Goal: Task Accomplishment & Management: Manage account settings

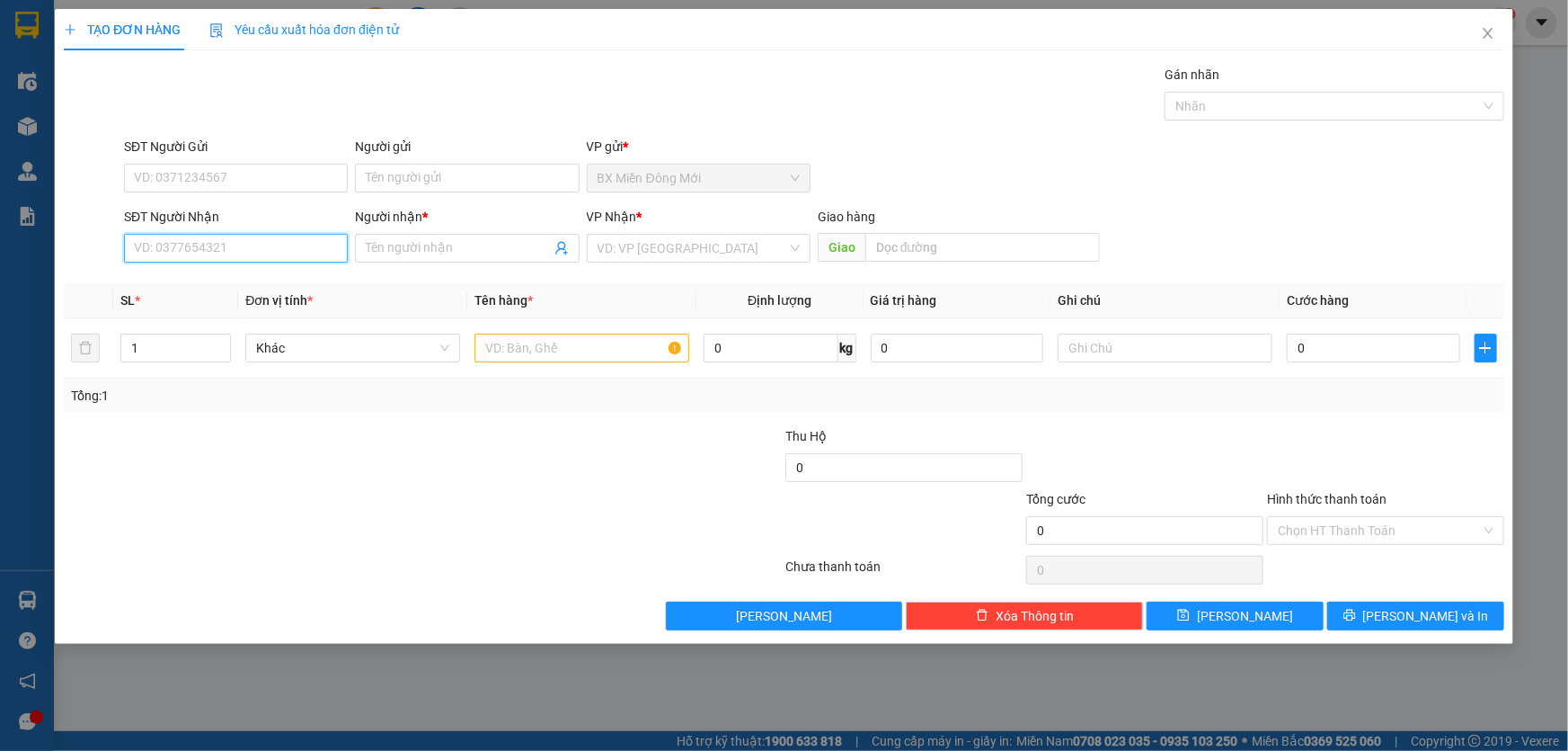
click at [263, 249] on input "SĐT Người Nhận" at bounding box center [236, 248] width 224 height 29
type input "0943621450"
click at [223, 281] on div "0943621450 - ÚT NHANH" at bounding box center [236, 284] width 203 height 19
type input "ÚT NHANH"
type input "[PERSON_NAME]"
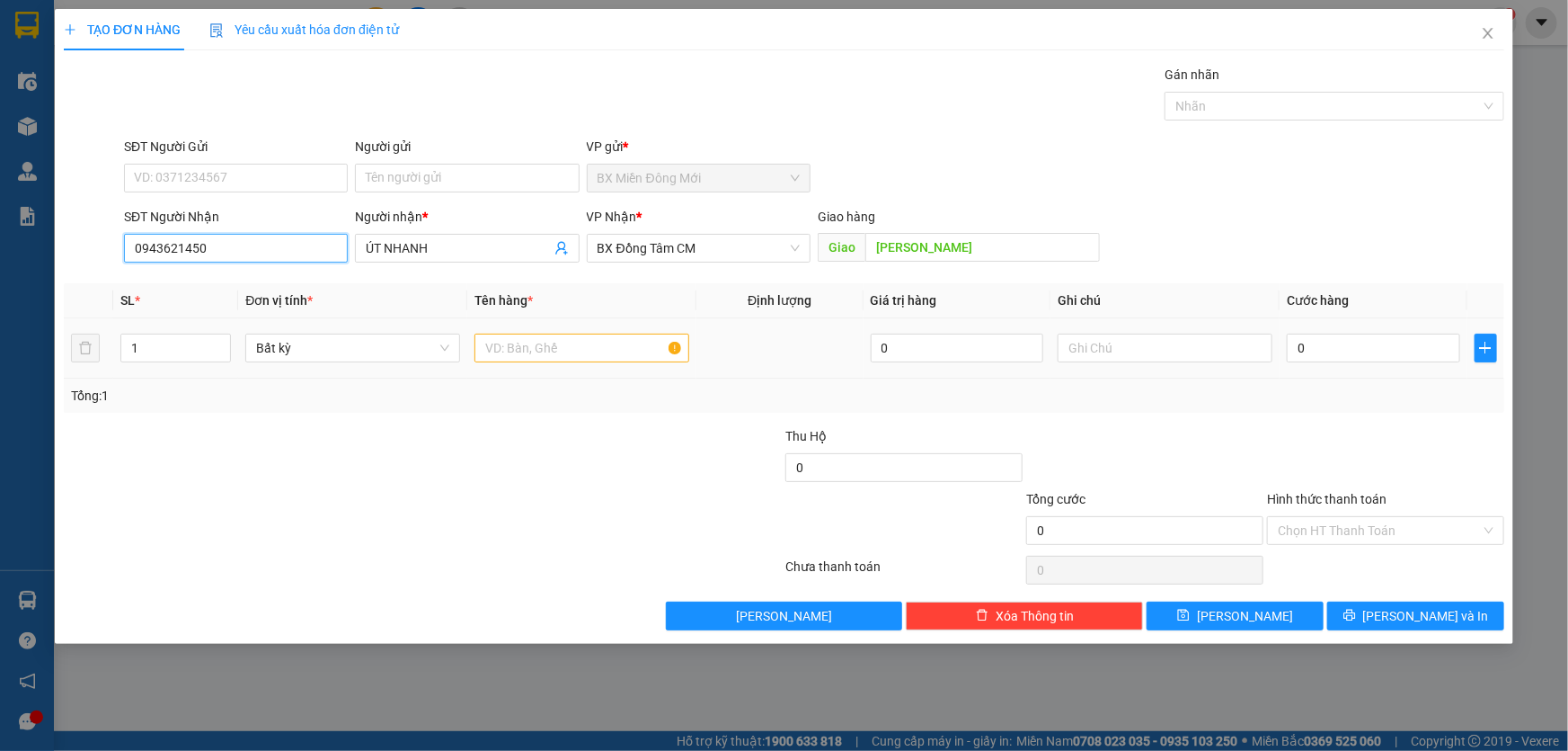
type input "0943621450"
click at [562, 349] on input "text" at bounding box center [582, 348] width 215 height 29
type input "1 BỌC MÀU ĐEN"
click at [1322, 353] on input "0" at bounding box center [1374, 348] width 174 height 29
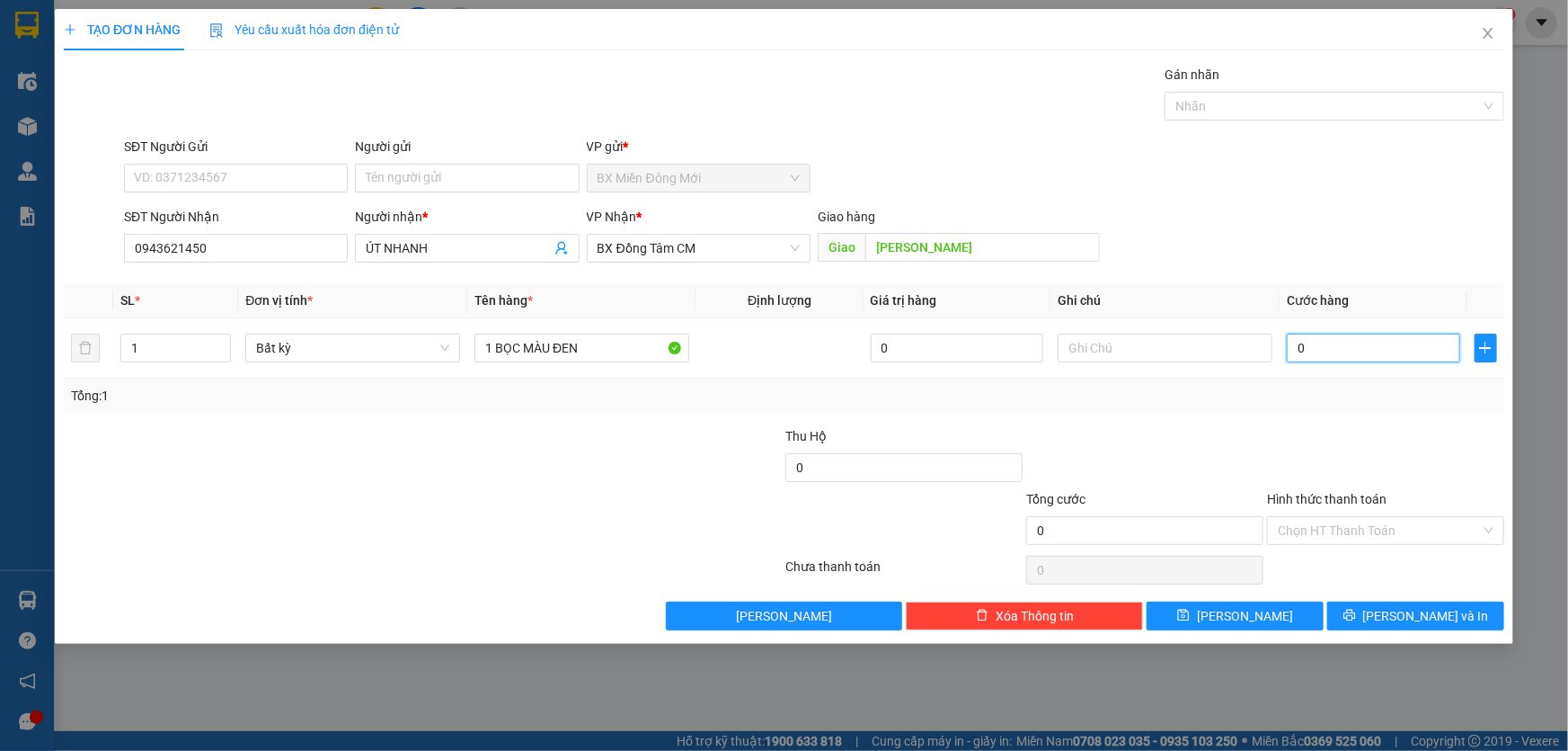
type input "4"
type input "40"
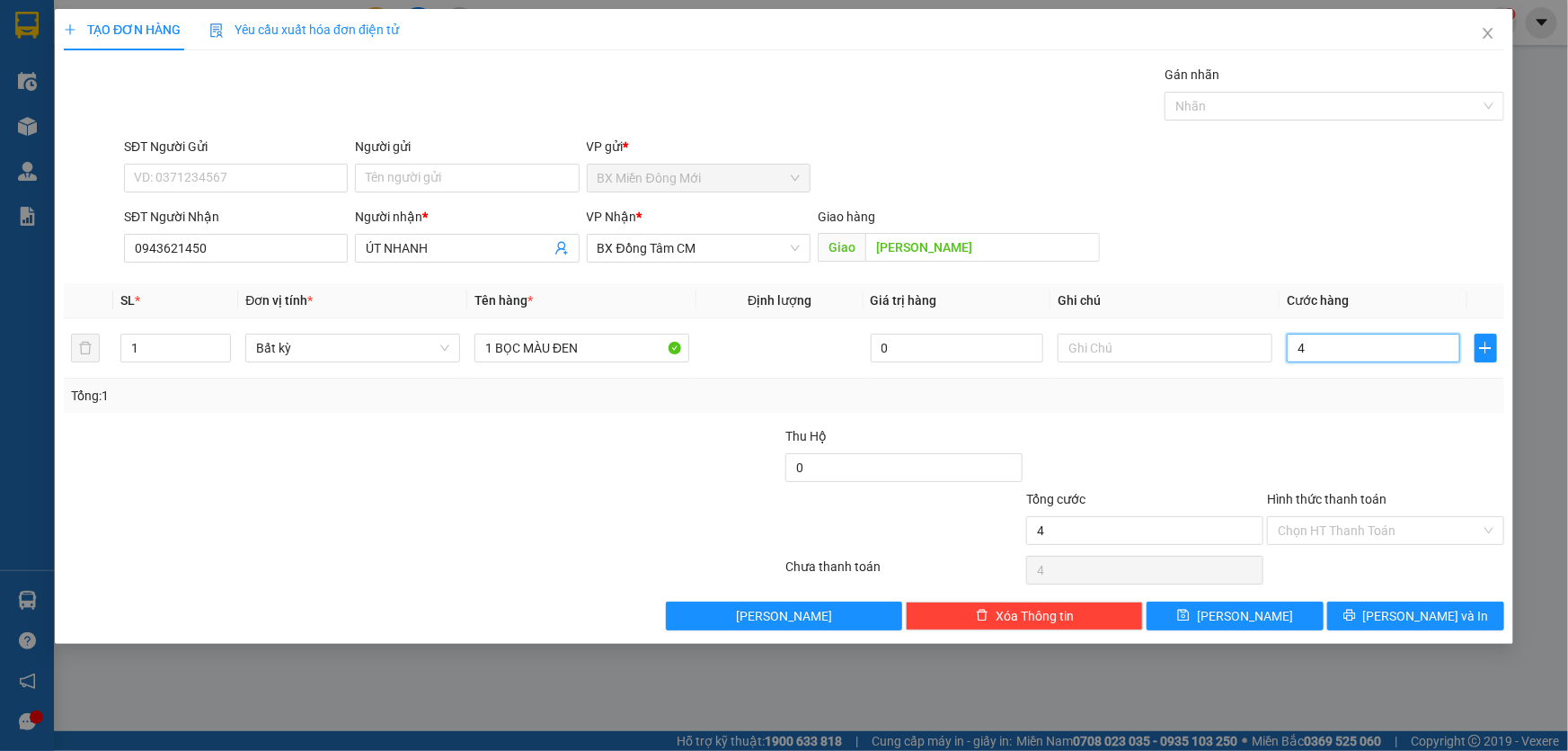
type input "40"
type input "40.000"
drag, startPoint x: 1268, startPoint y: 412, endPoint x: 1379, endPoint y: 449, distance: 117.0
click at [1269, 412] on div "Transit Pickup Surcharge Ids Transit Deliver Surcharge Ids Transit Deliver Surc…" at bounding box center [784, 348] width 1441 height 566
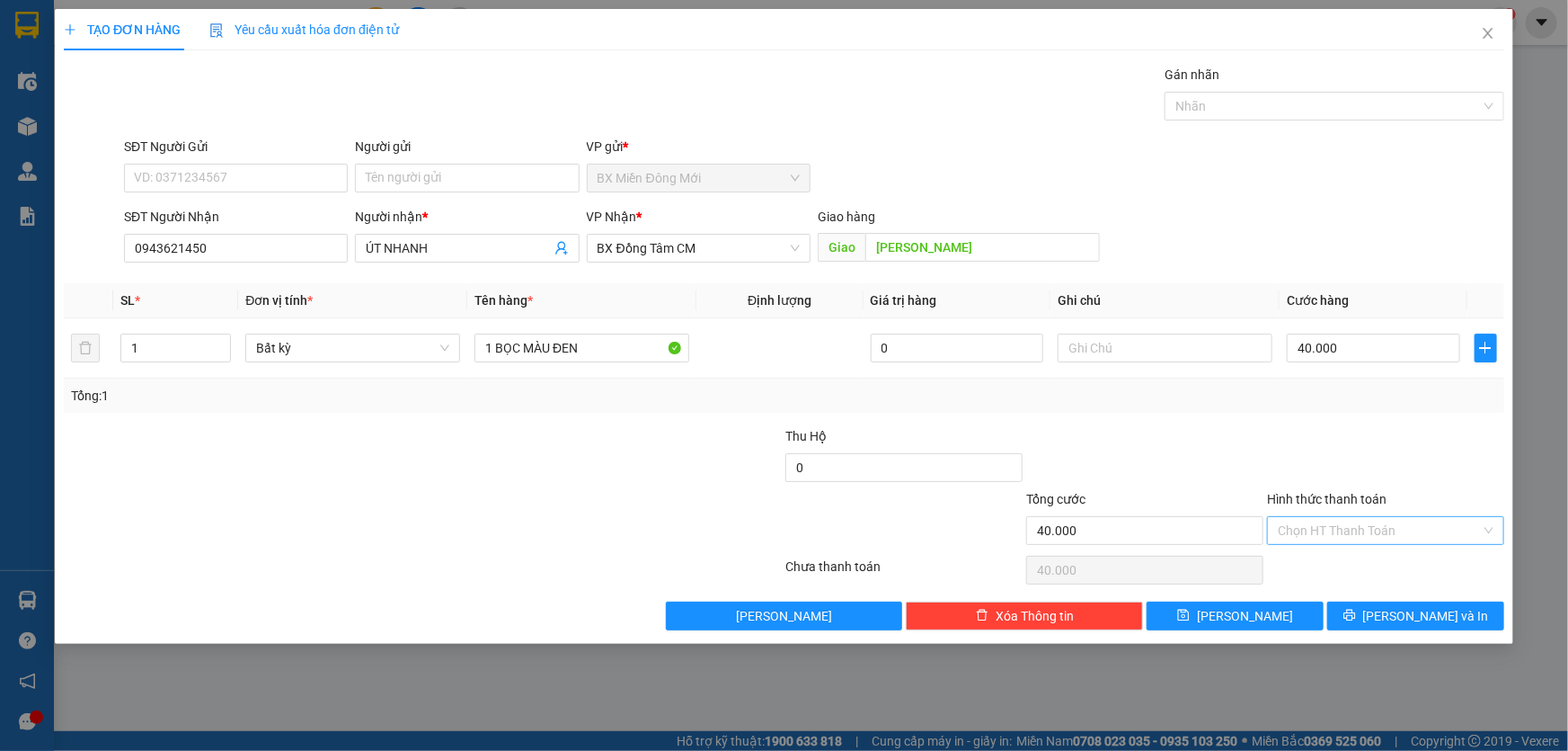
drag, startPoint x: 1423, startPoint y: 516, endPoint x: 1414, endPoint y: 529, distance: 15.8
click at [1423, 516] on input "Hình thức thanh toán" at bounding box center [1379, 530] width 203 height 27
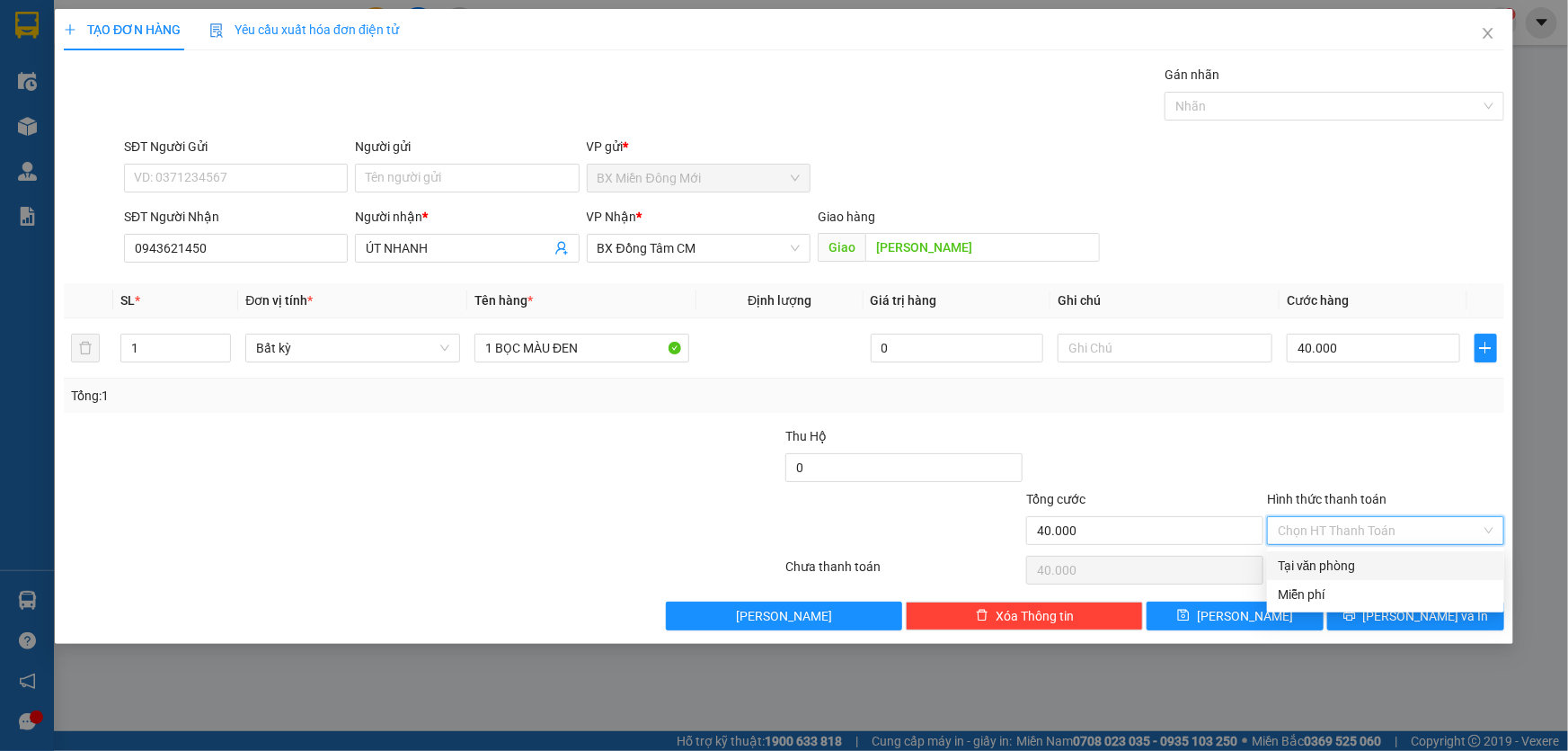
click at [1383, 569] on div "Tại văn phòng" at bounding box center [1385, 565] width 215 height 19
type input "0"
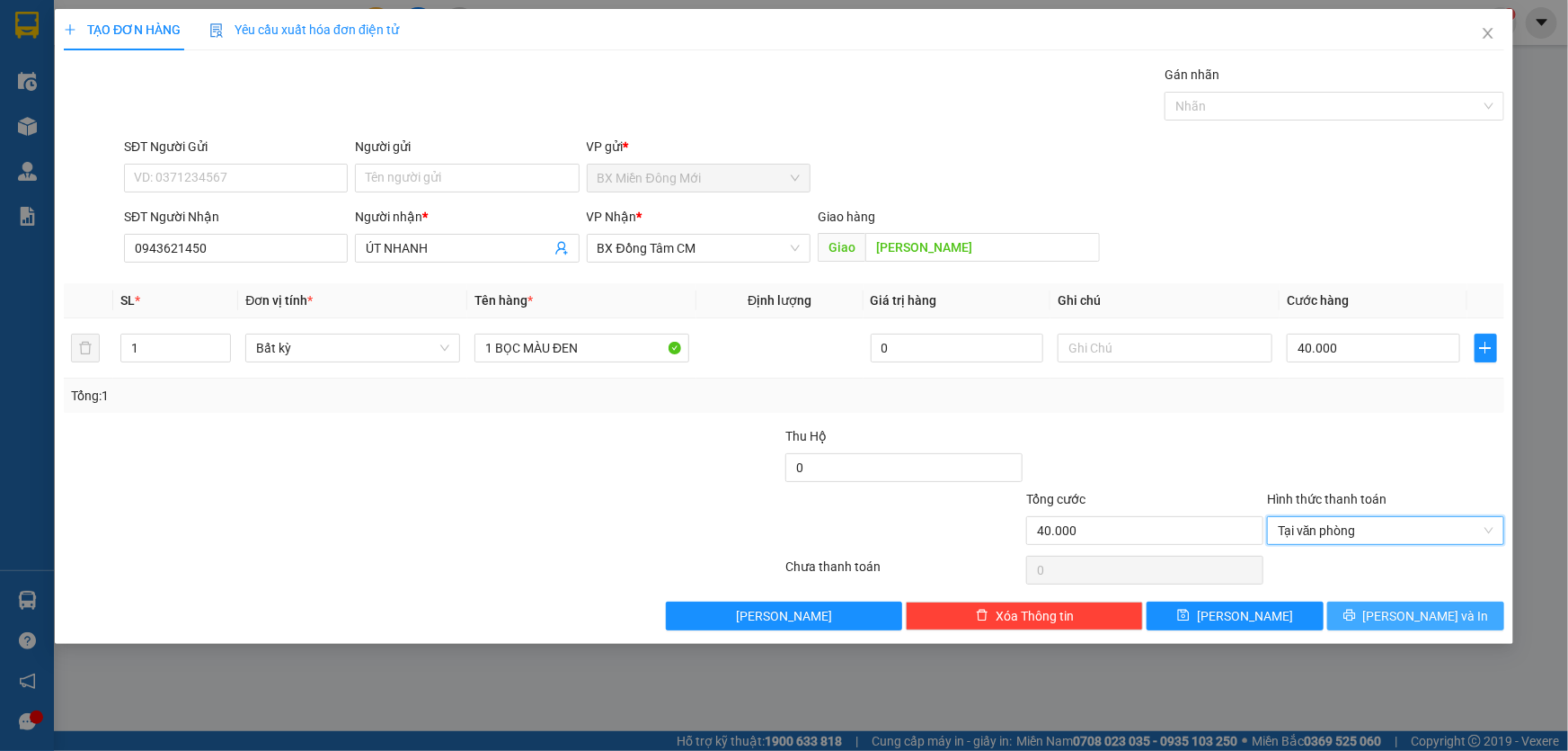
click at [1397, 621] on button "[PERSON_NAME] và In" at bounding box center [1415, 616] width 177 height 29
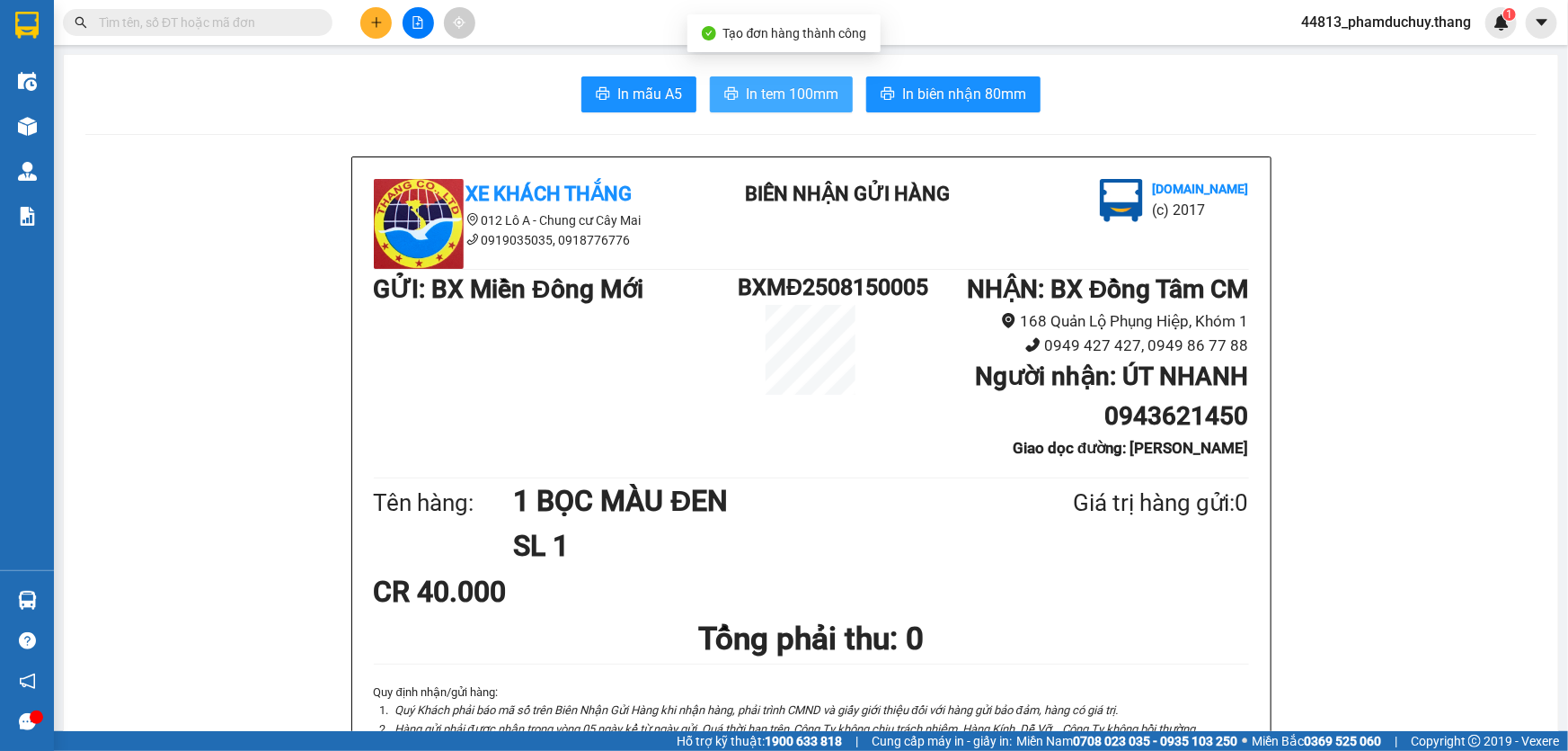
click at [772, 107] on button "In tem 100mm" at bounding box center [782, 94] width 143 height 36
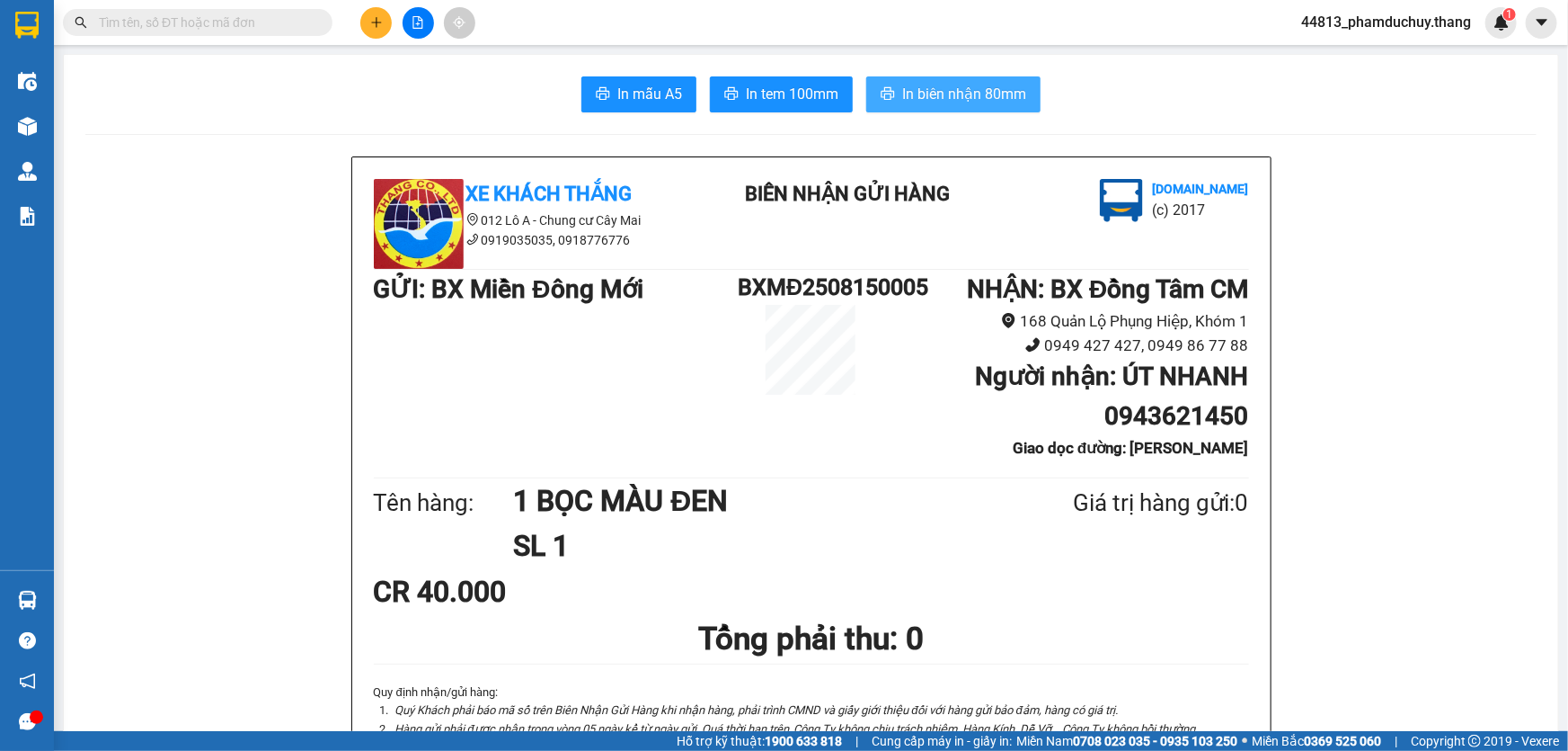
click at [920, 88] on span "In biên nhận 80mm" at bounding box center [964, 94] width 124 height 22
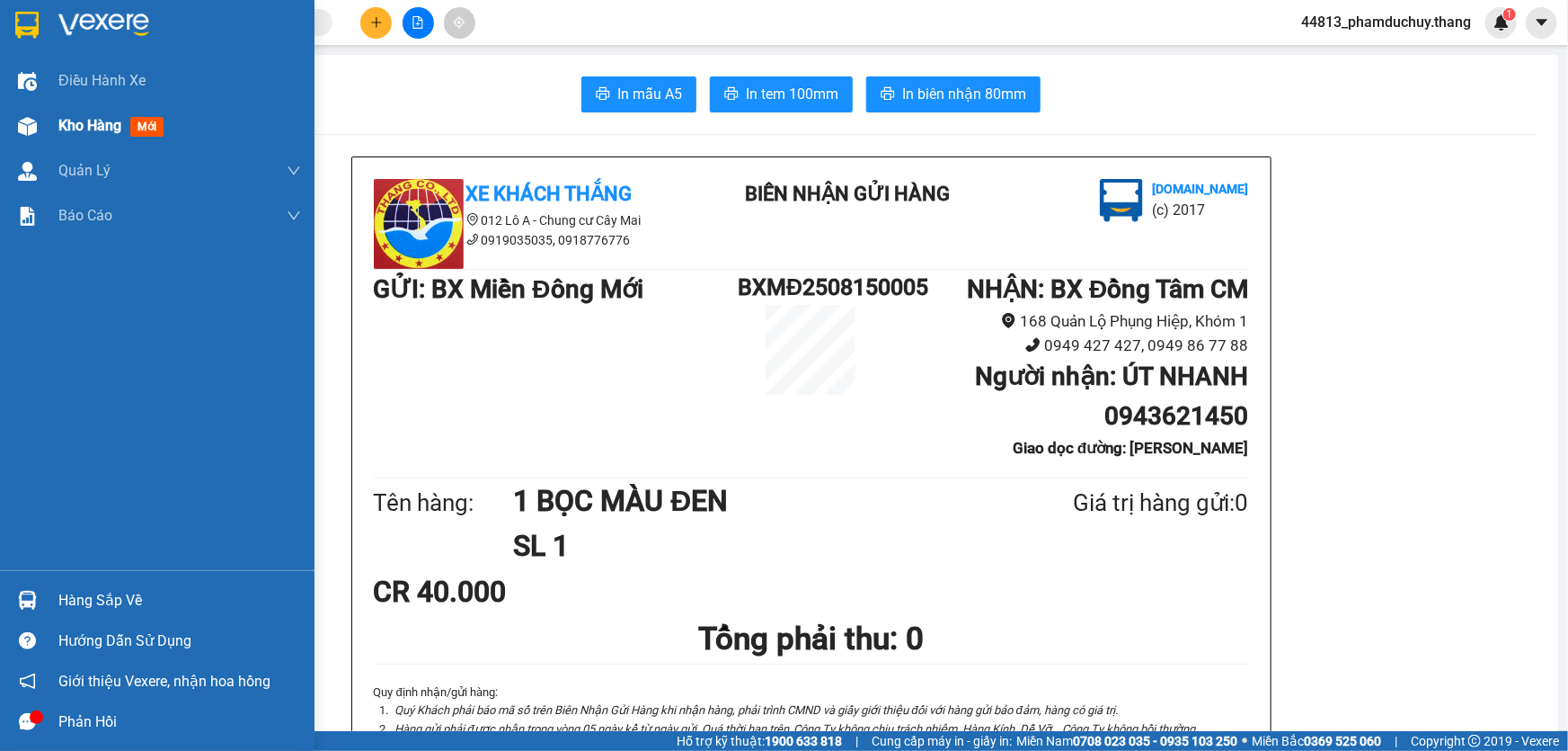
click at [81, 125] on span "Kho hàng" at bounding box center [90, 125] width 63 height 17
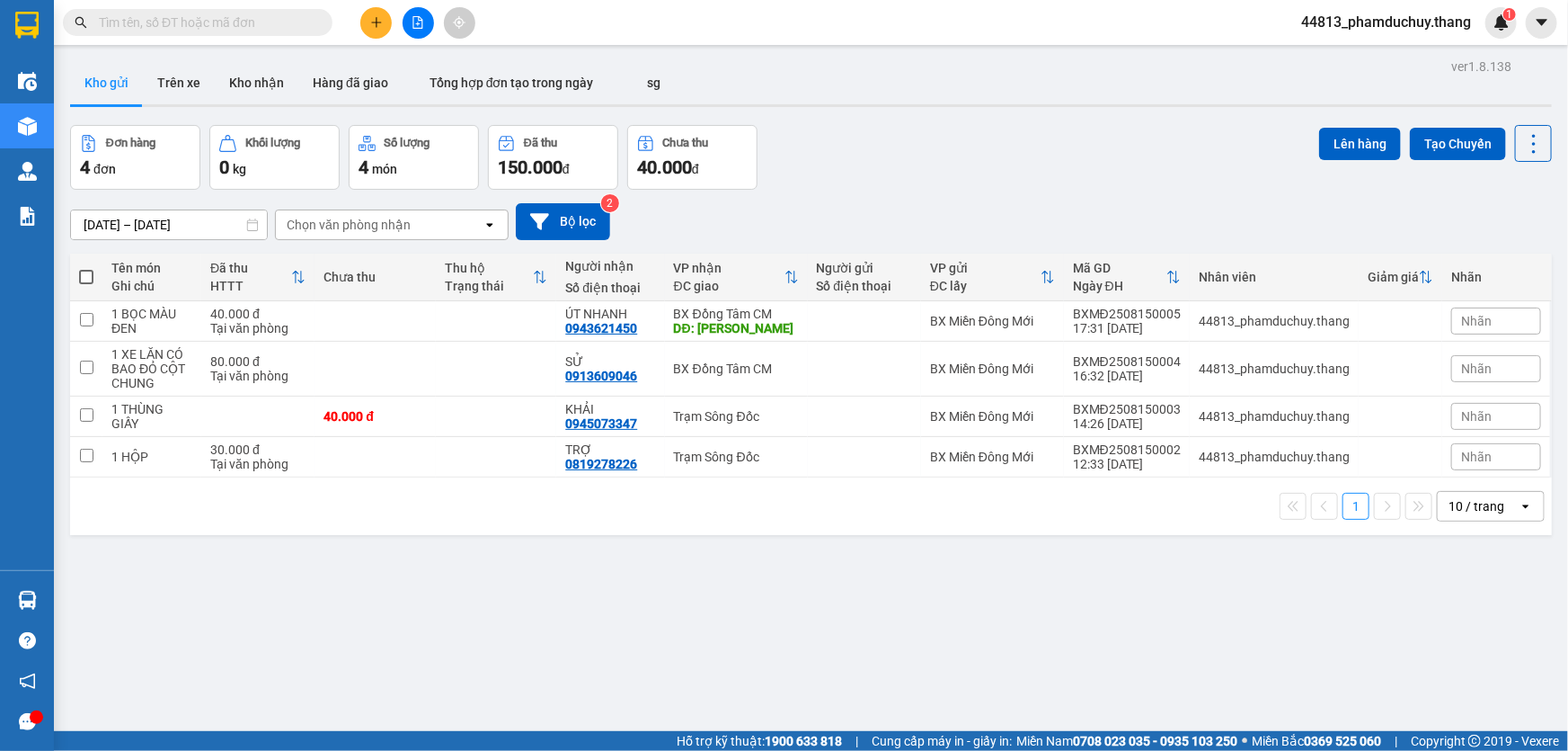
drag, startPoint x: 963, startPoint y: 606, endPoint x: 925, endPoint y: 513, distance: 100.5
click at [950, 585] on div "ver 1.8.138 Kho gửi Trên xe Kho nhận Hàng đã giao Tổng hợp đơn tạo trong ngày s…" at bounding box center [811, 430] width 1496 height 751
click at [81, 277] on span at bounding box center [86, 276] width 14 height 14
click at [86, 268] on input "checkbox" at bounding box center [86, 268] width 0 height 0
checkbox input "true"
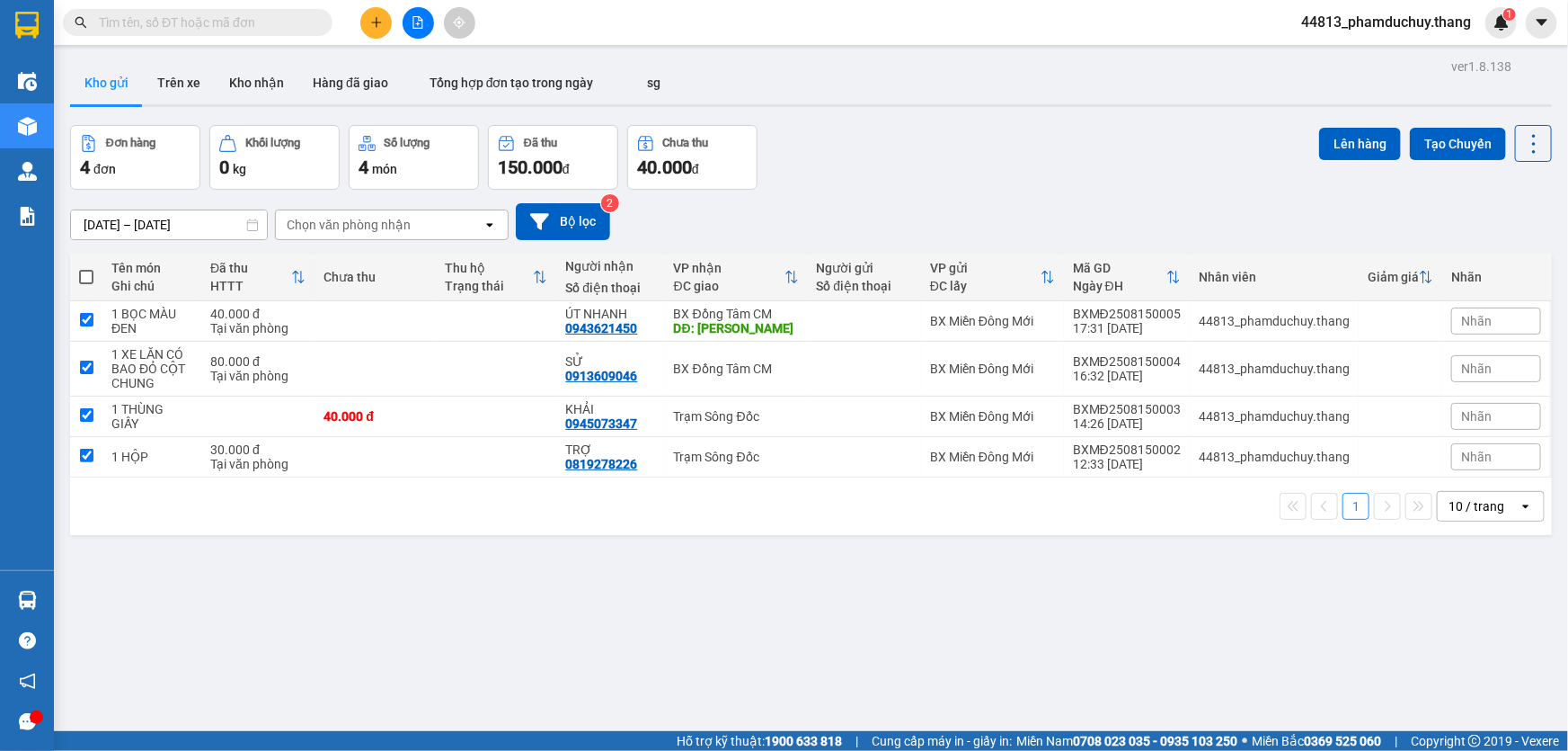
checkbox input "true"
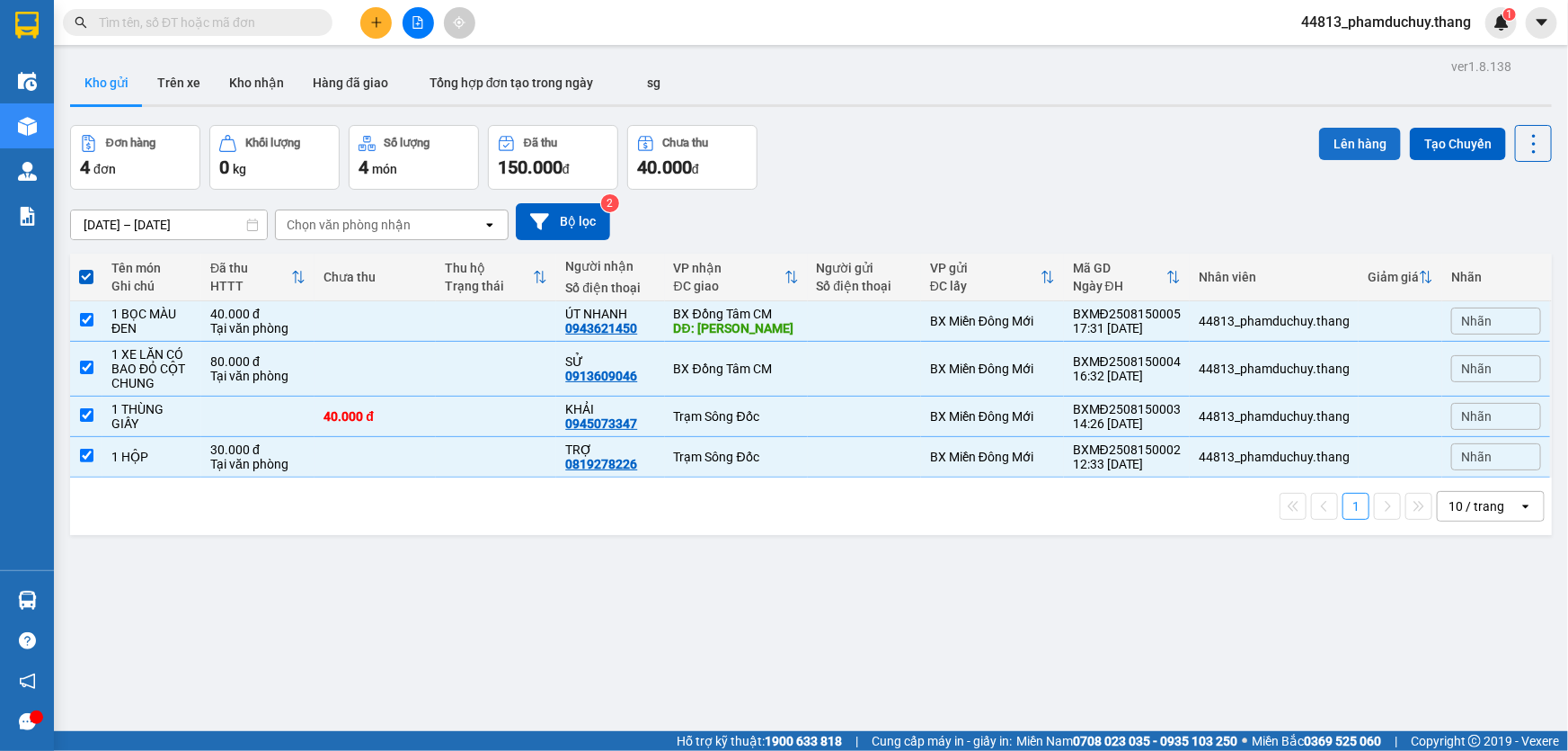
click at [1347, 146] on button "Lên hàng" at bounding box center [1360, 144] width 82 height 33
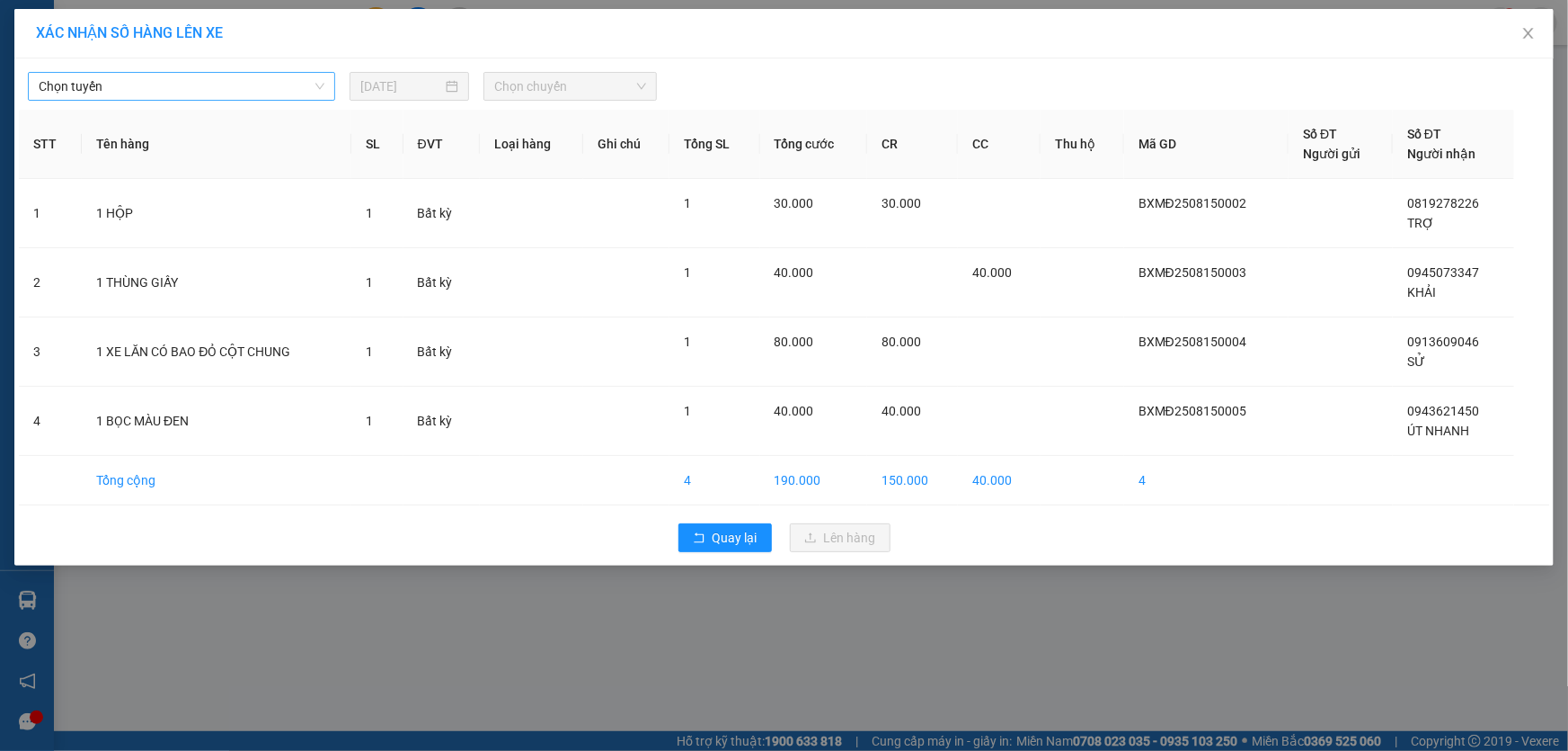
drag, startPoint x: 272, startPoint y: 81, endPoint x: 263, endPoint y: 94, distance: 15.8
click at [267, 89] on span "Chọn tuyến" at bounding box center [181, 86] width 286 height 27
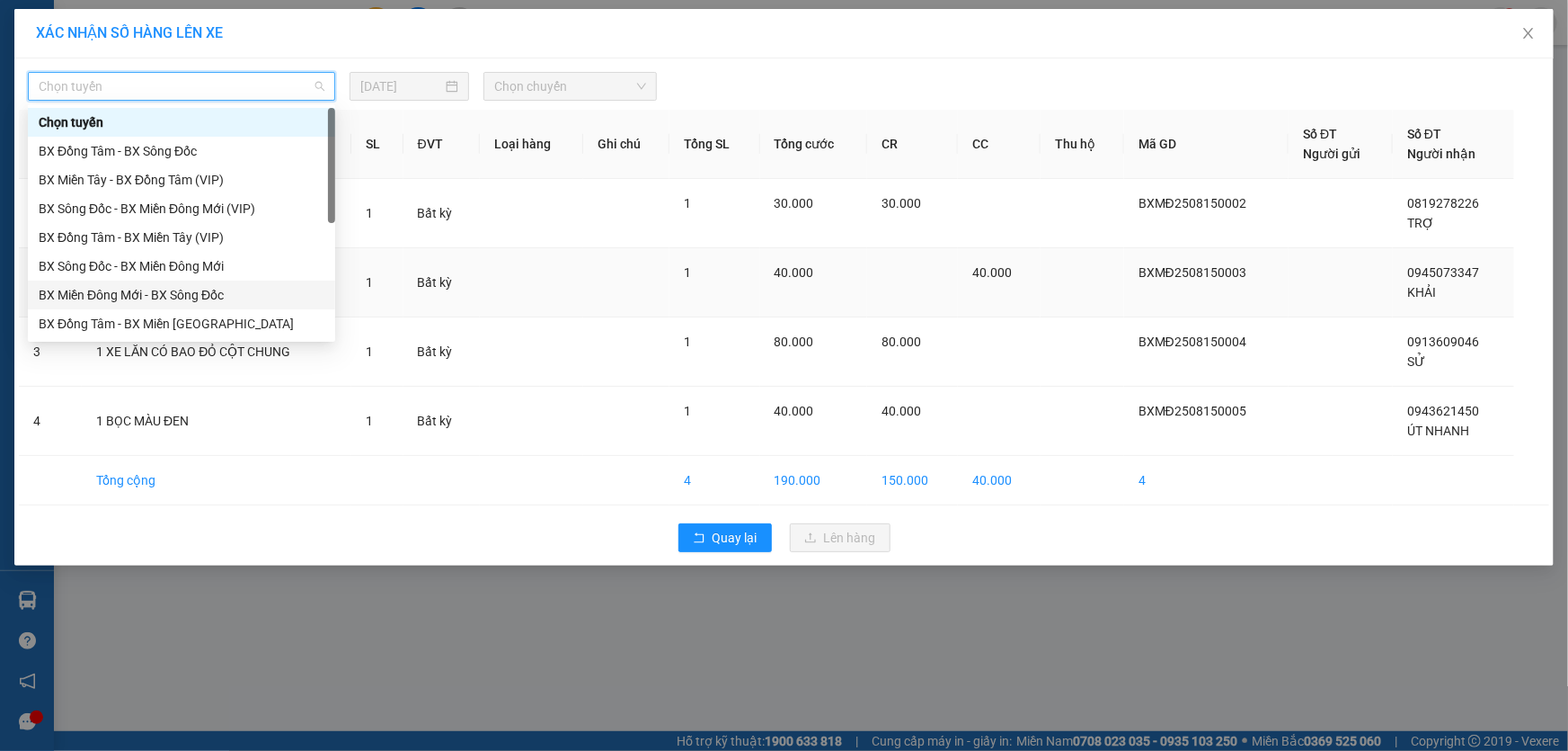
drag, startPoint x: 131, startPoint y: 294, endPoint x: 171, endPoint y: 282, distance: 41.8
click at [135, 292] on div "BX Miền Đông Mới - BX Sông Đốc" at bounding box center [181, 294] width 286 height 19
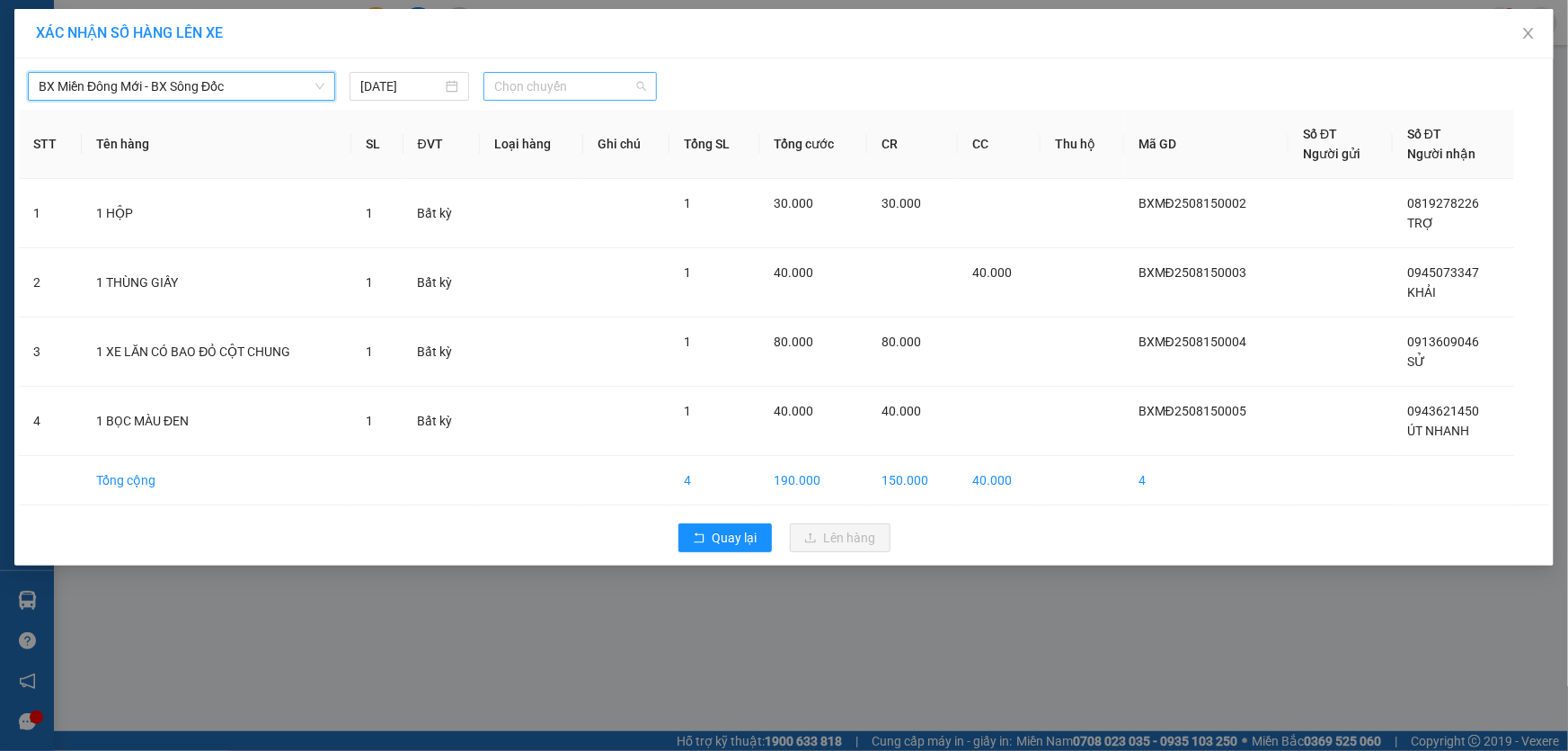
click at [558, 74] on span "Chọn chuyến" at bounding box center [569, 86] width 151 height 27
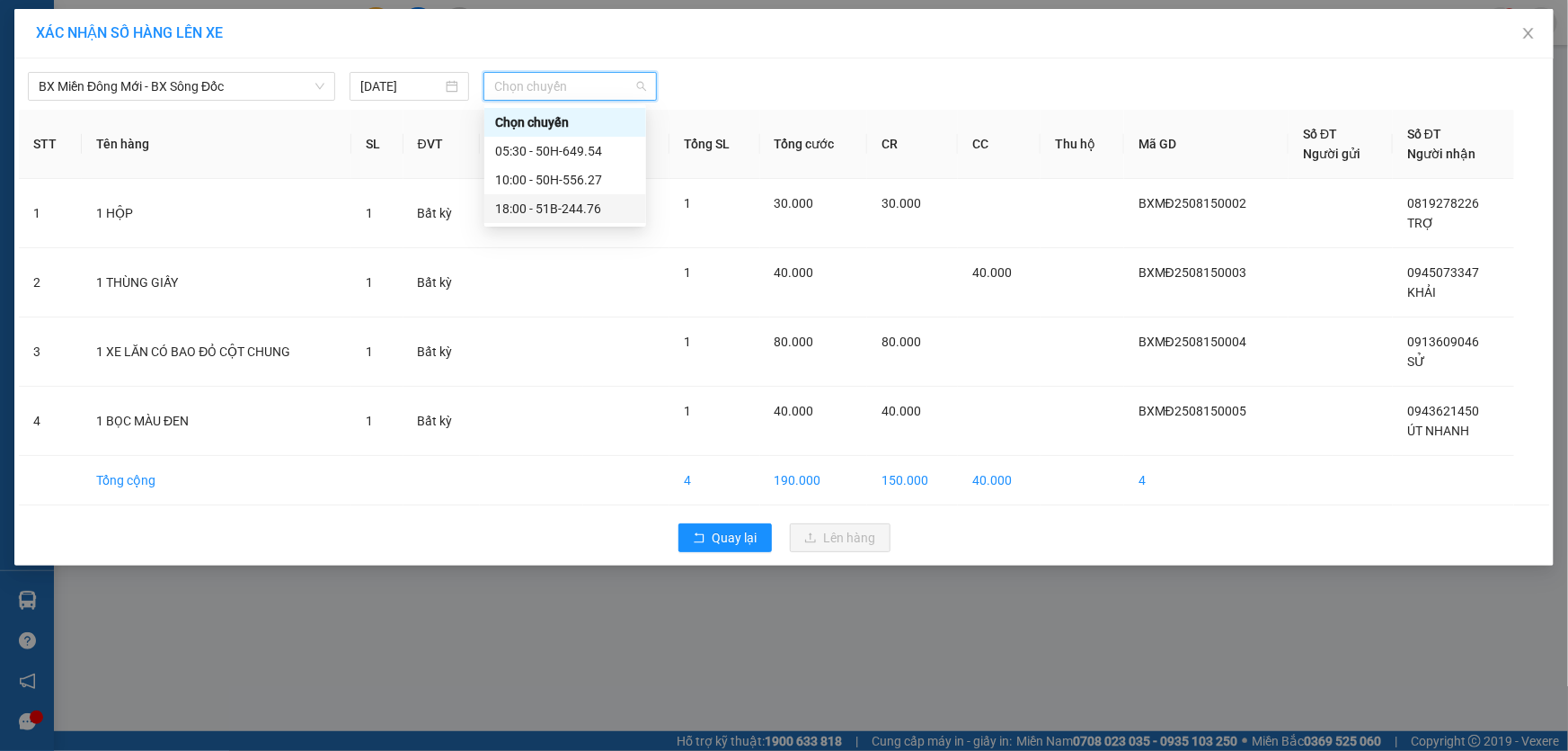
click at [543, 211] on div "18:00 - 51B-244.76" at bounding box center [564, 209] width 140 height 19
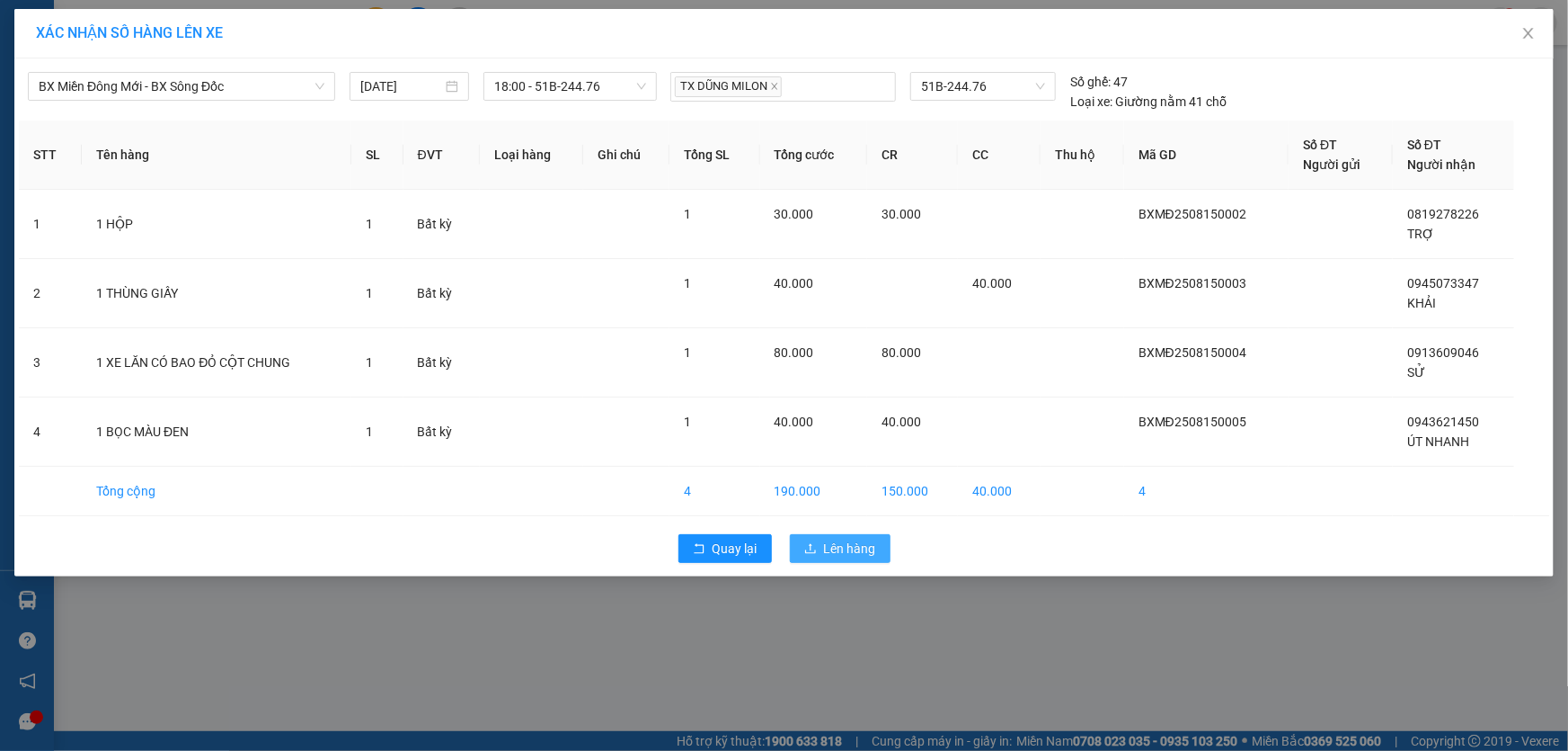
click at [844, 543] on span "Lên hàng" at bounding box center [850, 548] width 52 height 19
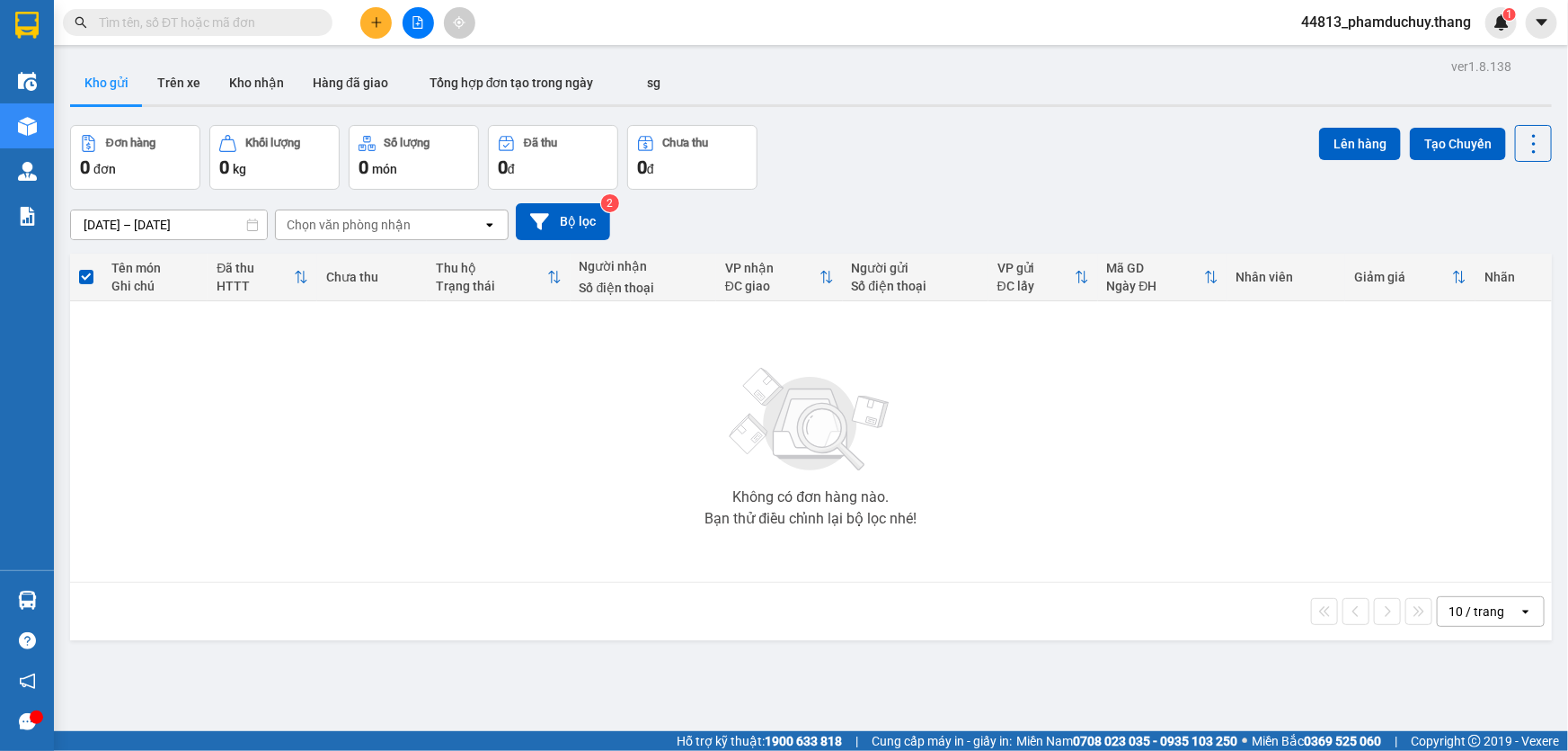
click at [255, 19] on input "text" at bounding box center [205, 22] width 212 height 19
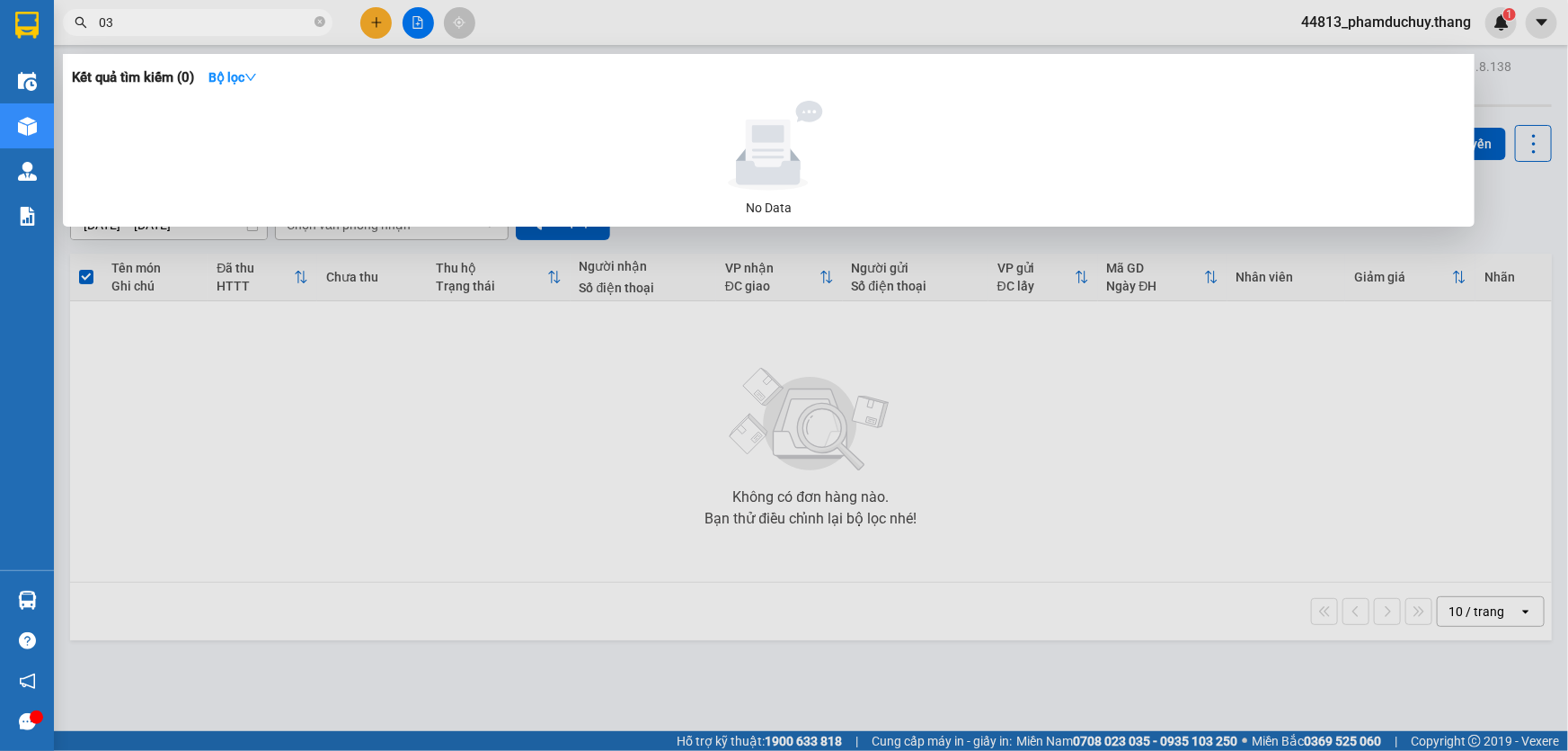
type input "0"
click at [213, 26] on input "0398033561" at bounding box center [205, 22] width 212 height 19
click at [241, 23] on input "0398033561" at bounding box center [205, 22] width 212 height 19
type input "0398033561"
click at [231, 341] on div at bounding box center [784, 376] width 1568 height 751
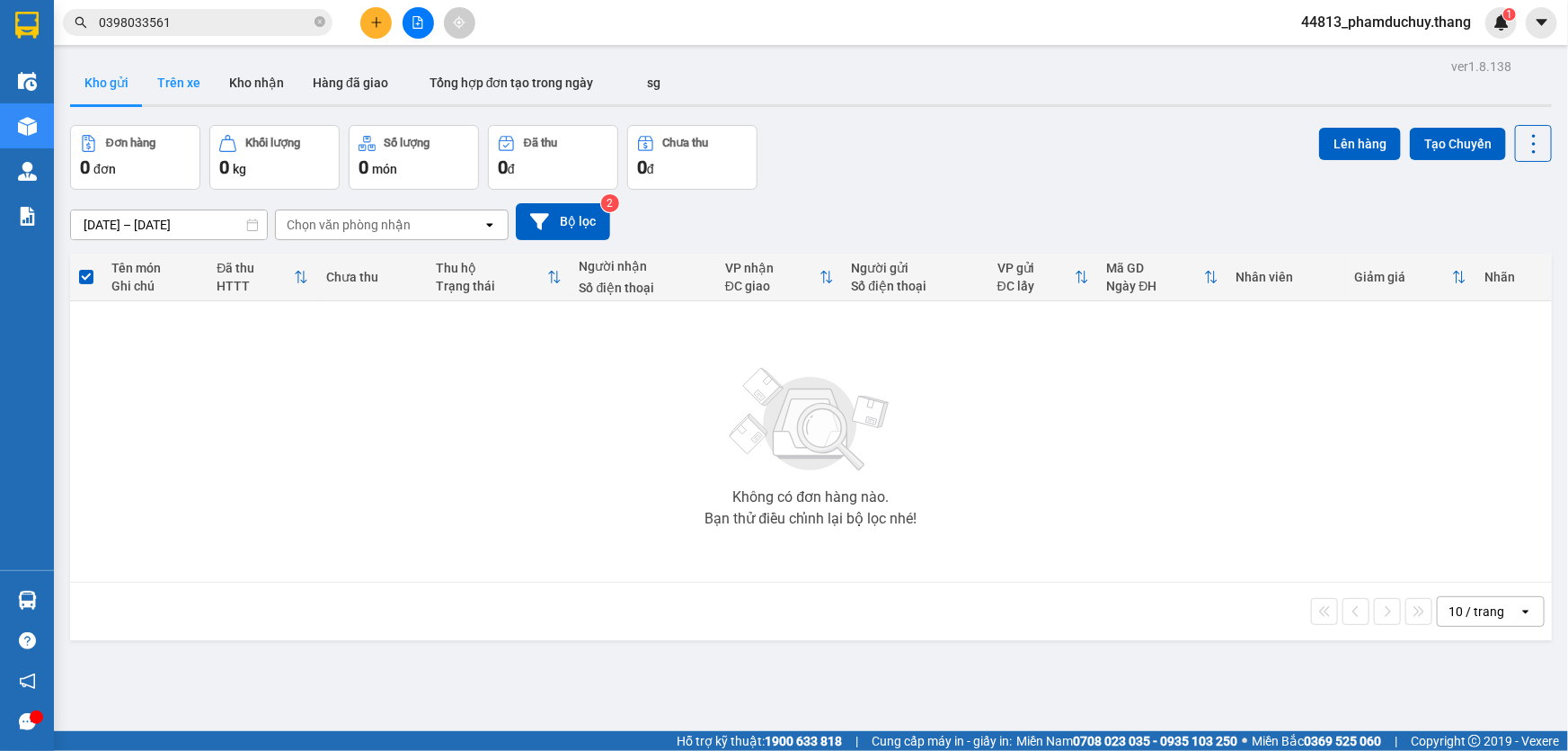
click at [194, 95] on button "Trên xe" at bounding box center [179, 82] width 71 height 43
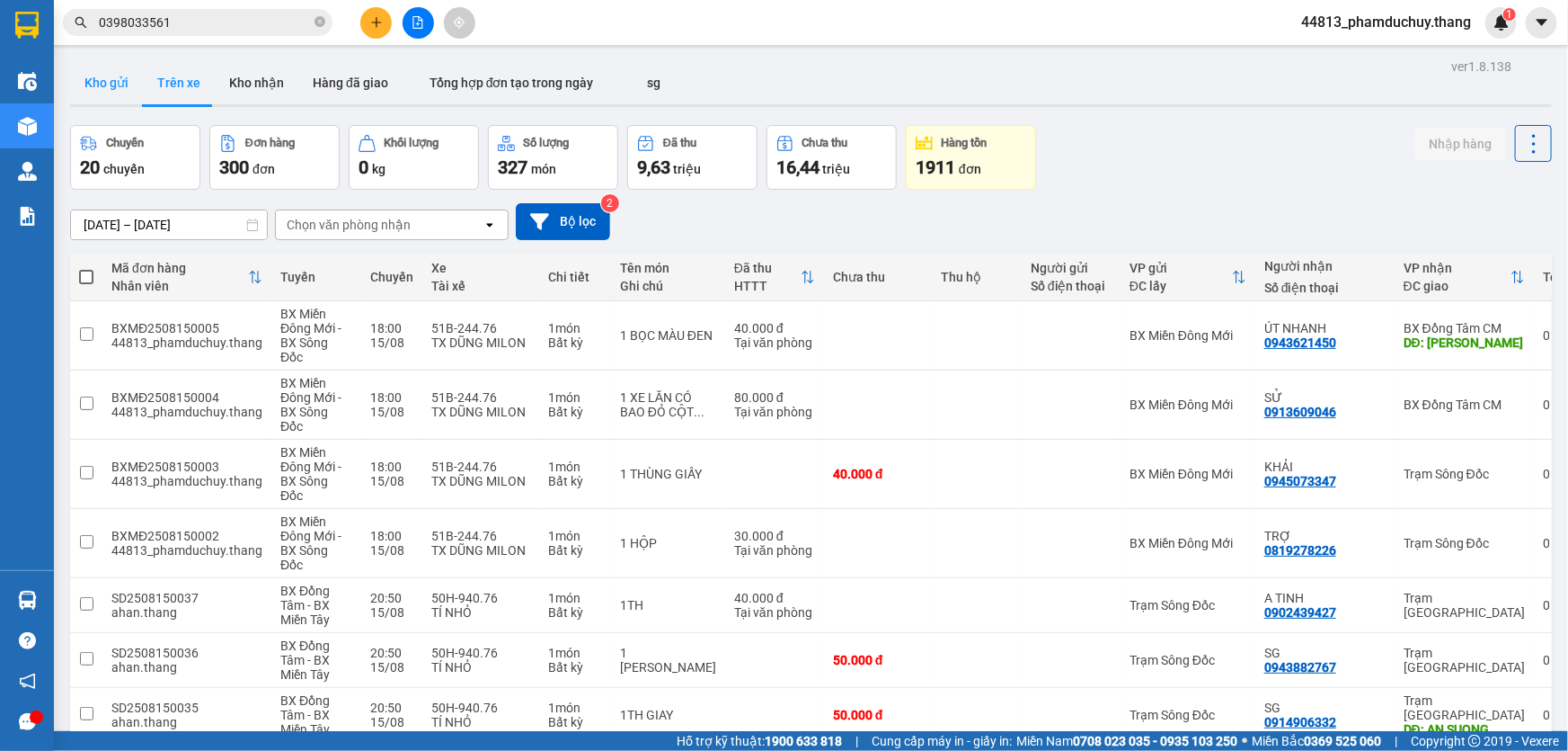
click at [107, 65] on button "Kho gửi" at bounding box center [106, 82] width 72 height 43
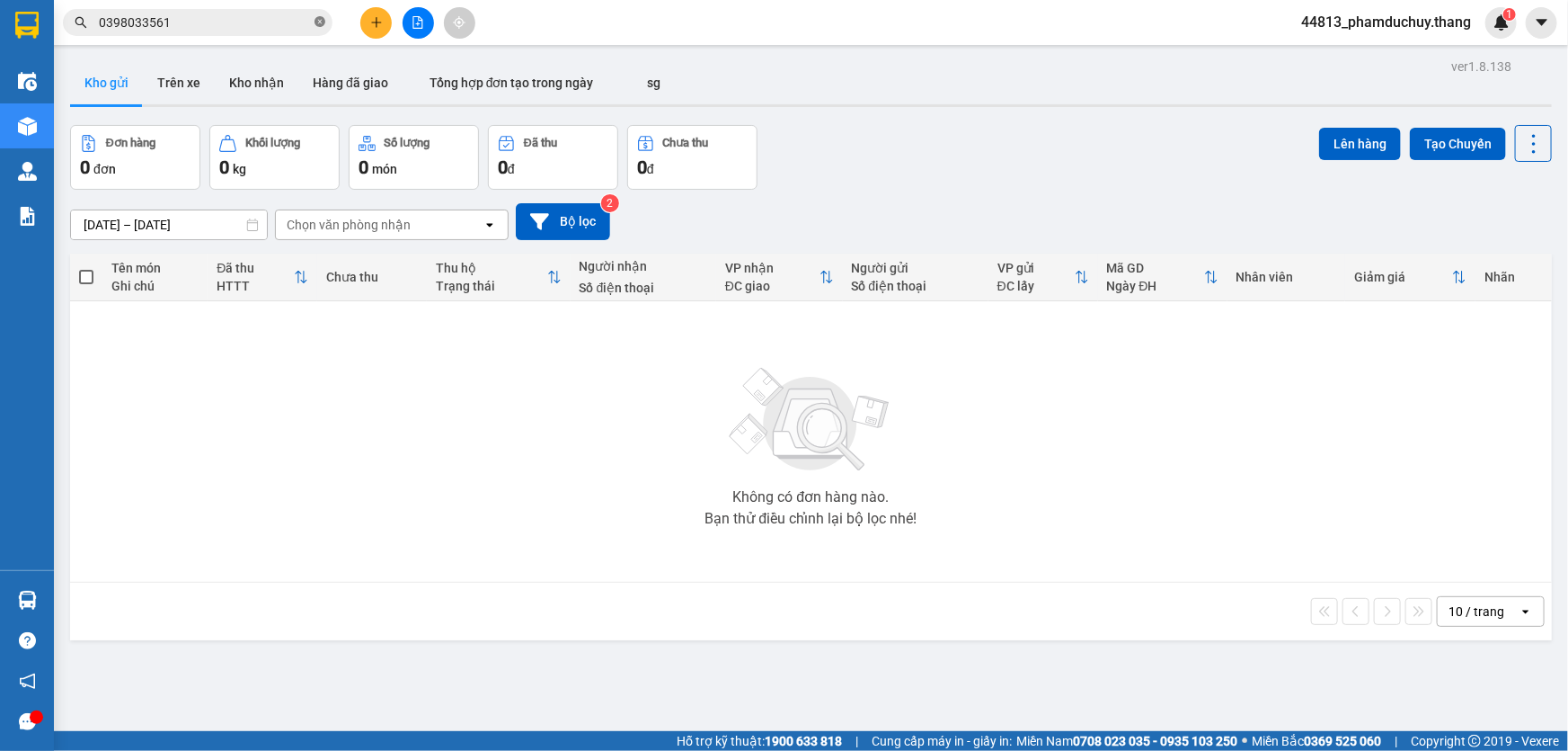
click at [316, 19] on icon "close-circle" at bounding box center [319, 21] width 11 height 11
click at [268, 25] on input "text" at bounding box center [205, 22] width 212 height 19
click at [308, 29] on input "text" at bounding box center [205, 22] width 212 height 19
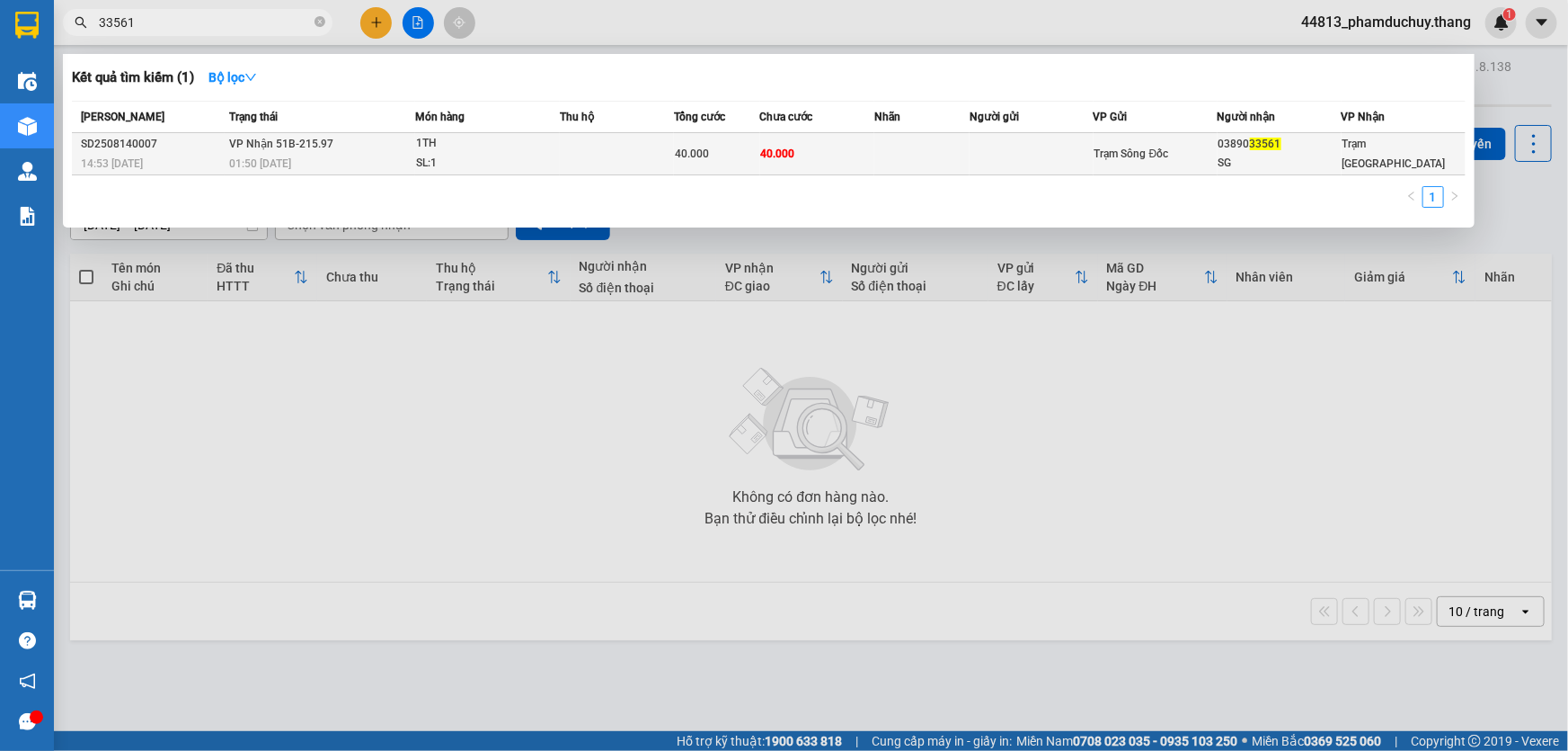
type input "33561"
click at [790, 133] on td "40.000" at bounding box center [817, 154] width 114 height 42
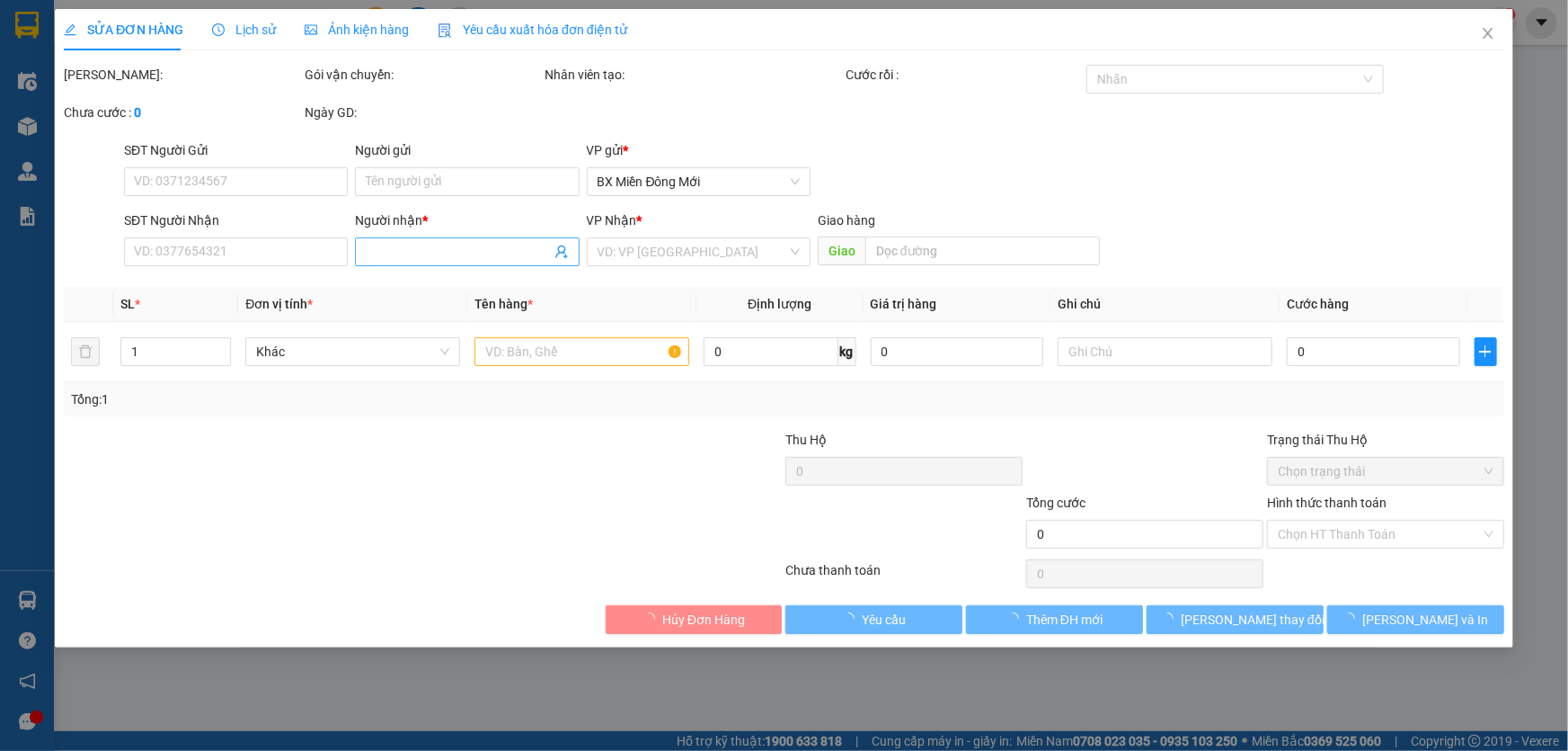
type input "0389033561"
type input "SG"
type input "40.000"
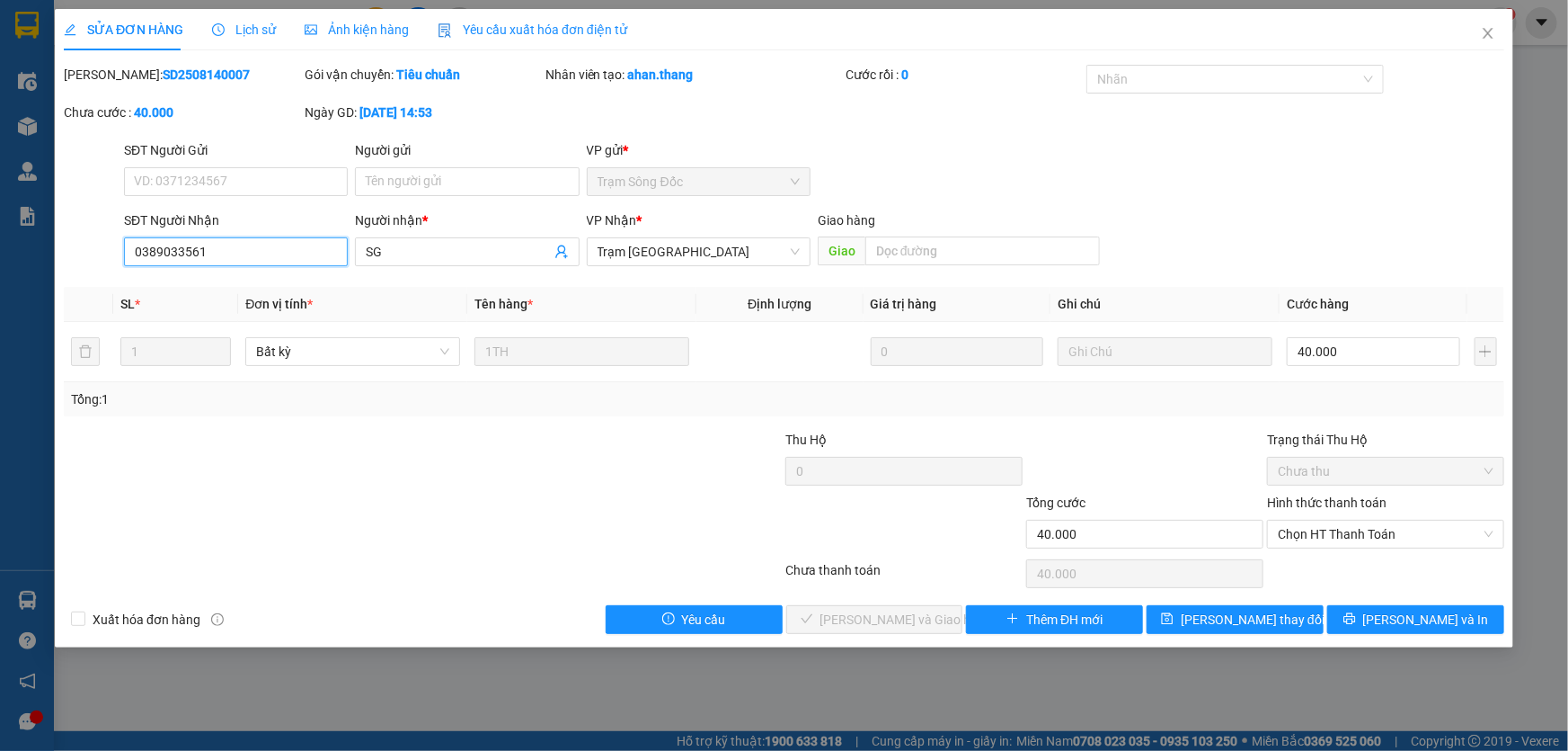
drag, startPoint x: 230, startPoint y: 245, endPoint x: 150, endPoint y: 251, distance: 80.2
click at [132, 254] on input "0389033561" at bounding box center [236, 252] width 224 height 29
click at [391, 707] on div "SỬA ĐƠN HÀNG Lịch sử Ảnh kiện hàng Yêu cầu xuất hóa đơn điện tử Total Paid Fee …" at bounding box center [784, 376] width 1568 height 751
click at [1490, 36] on icon "close" at bounding box center [1488, 33] width 10 height 11
